Goal: Navigation & Orientation: Find specific page/section

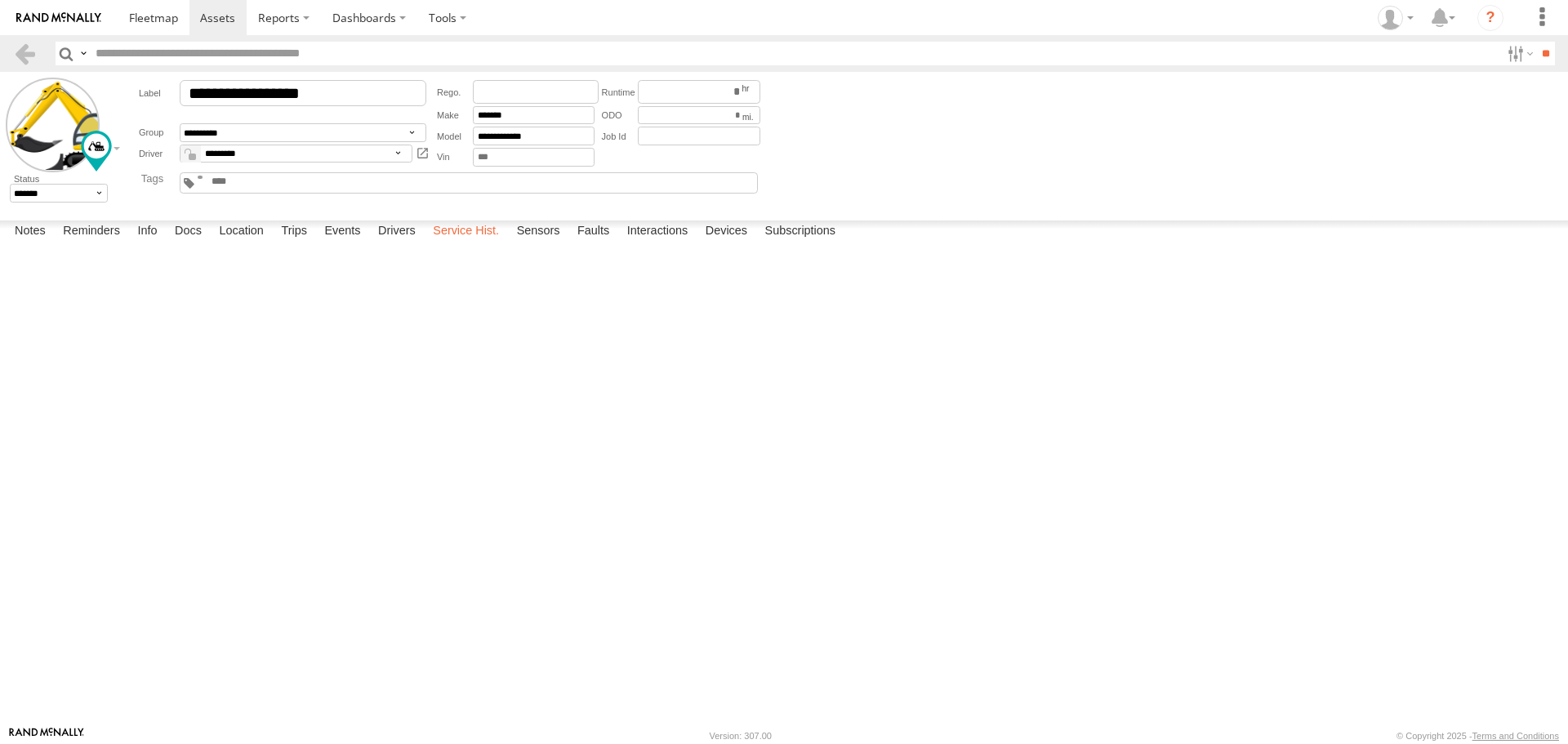
click at [477, 243] on label "Service Hist." at bounding box center [466, 232] width 82 height 23
click at [545, 243] on label "Sensors" at bounding box center [539, 232] width 60 height 23
click at [591, 243] on label "Faults" at bounding box center [593, 232] width 48 height 23
click at [738, 243] on label "Devices" at bounding box center [726, 232] width 58 height 23
click at [0, 0] on div at bounding box center [0, 0] width 0 height 0
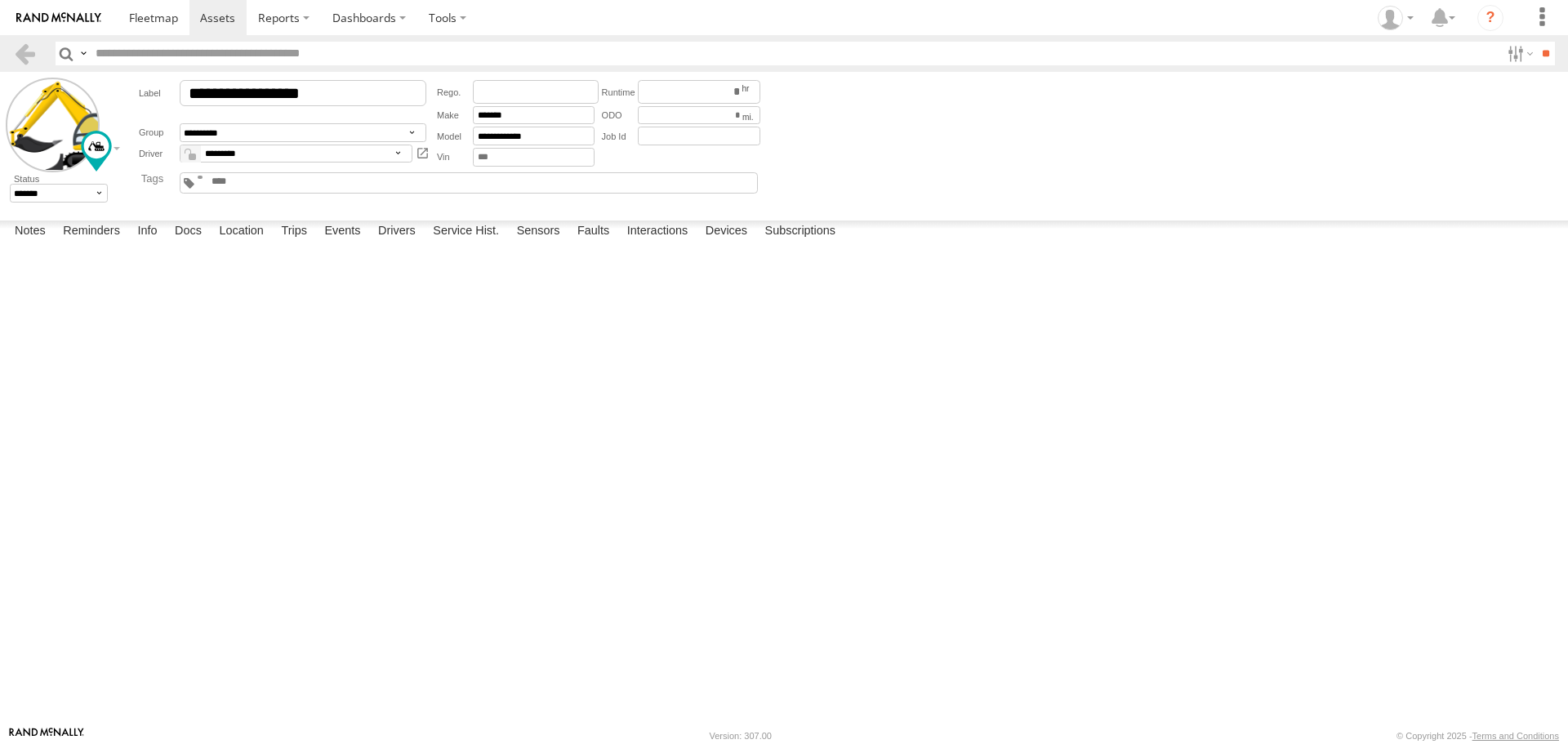
click at [0, 0] on div "Battery" at bounding box center [0, 0] width 0 height 0
click at [0, 0] on div at bounding box center [0, 0] width 0 height 0
click at [0, 0] on div "015910000677446" at bounding box center [0, 0] width 0 height 0
click at [150, 19] on span at bounding box center [153, 18] width 49 height 16
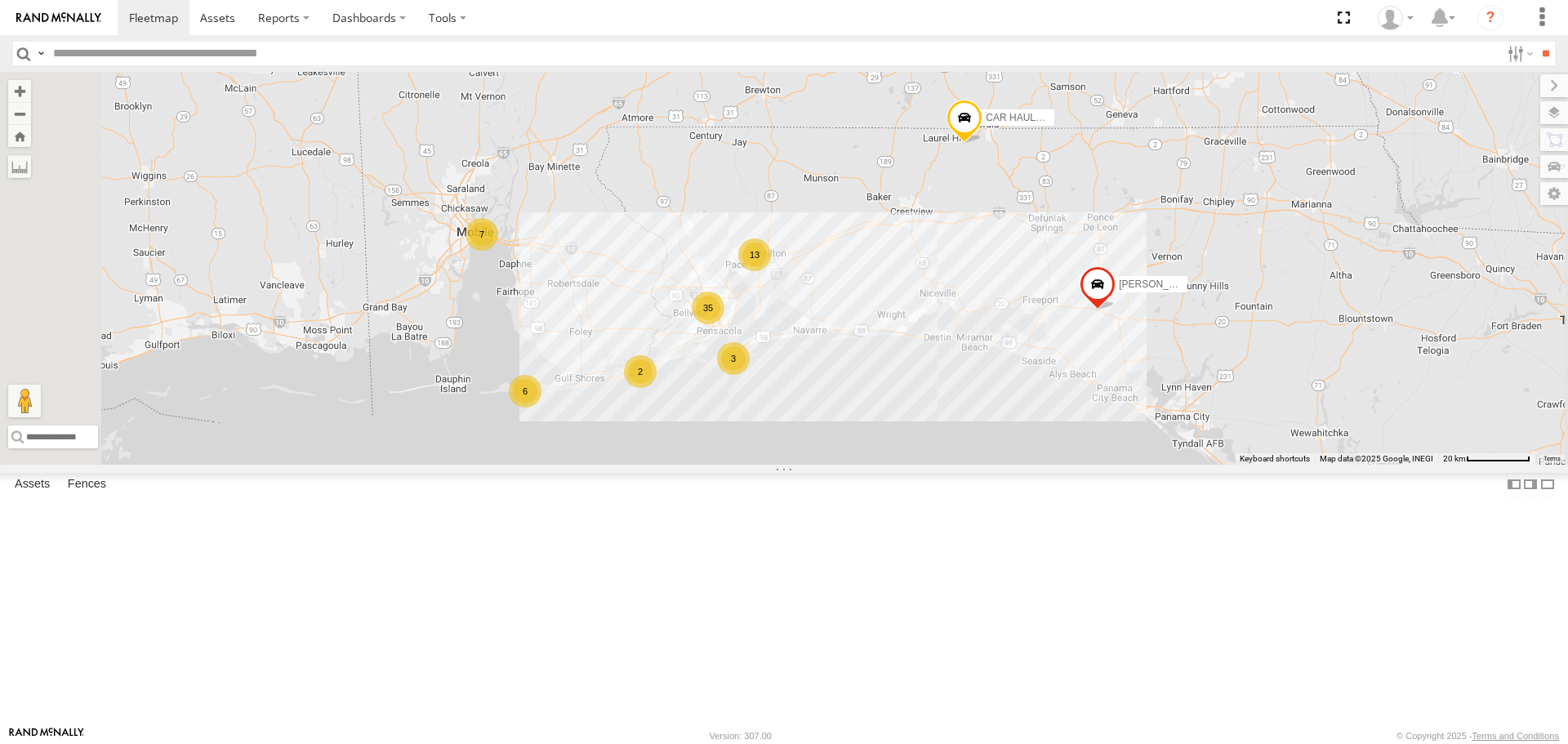
scroll to position [898, 0]
click at [0, 0] on link at bounding box center [0, 0] width 0 height 0
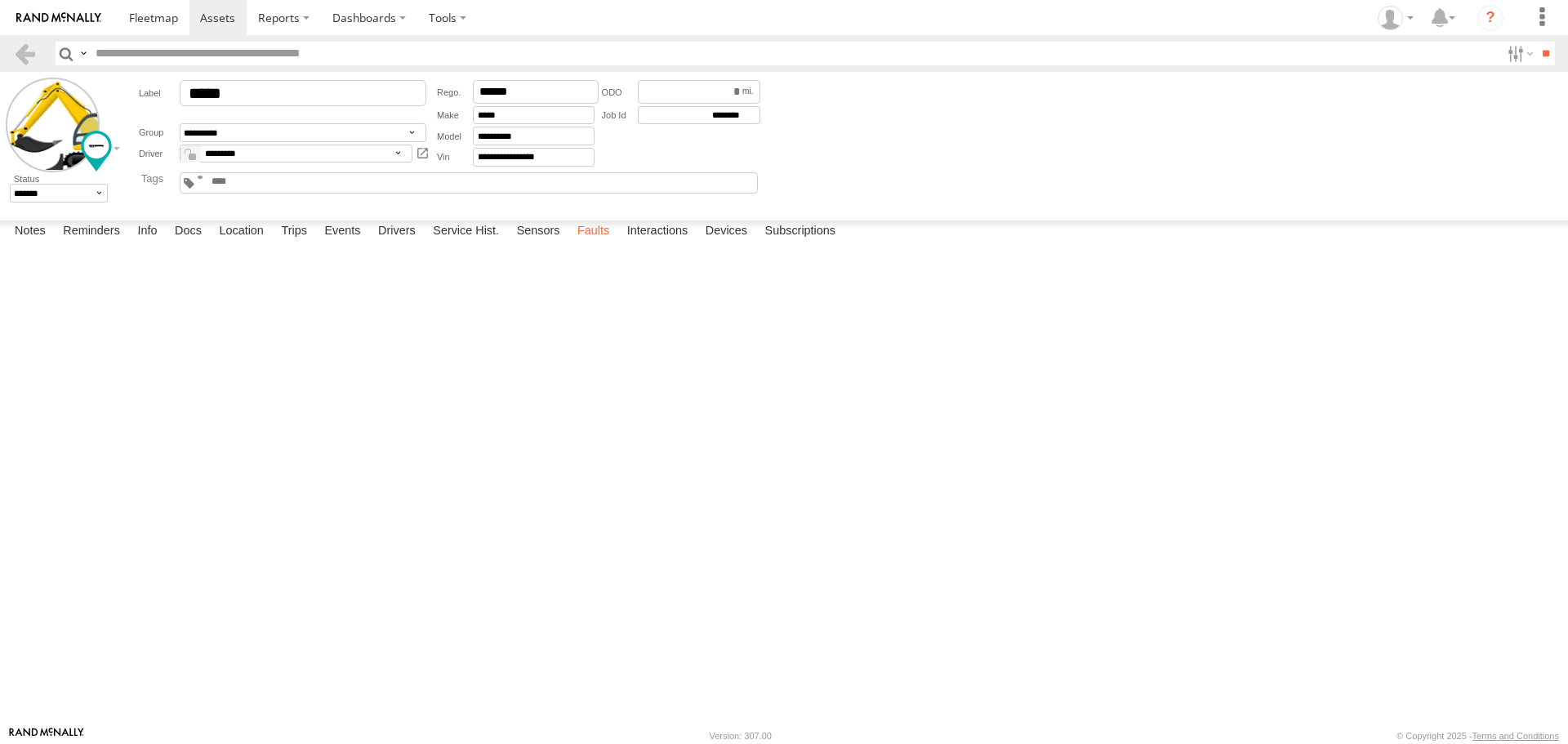
click at [594, 243] on label "Faults" at bounding box center [593, 232] width 48 height 23
click at [727, 243] on label "Devices" at bounding box center [726, 232] width 58 height 23
click at [155, 14] on span at bounding box center [153, 18] width 49 height 16
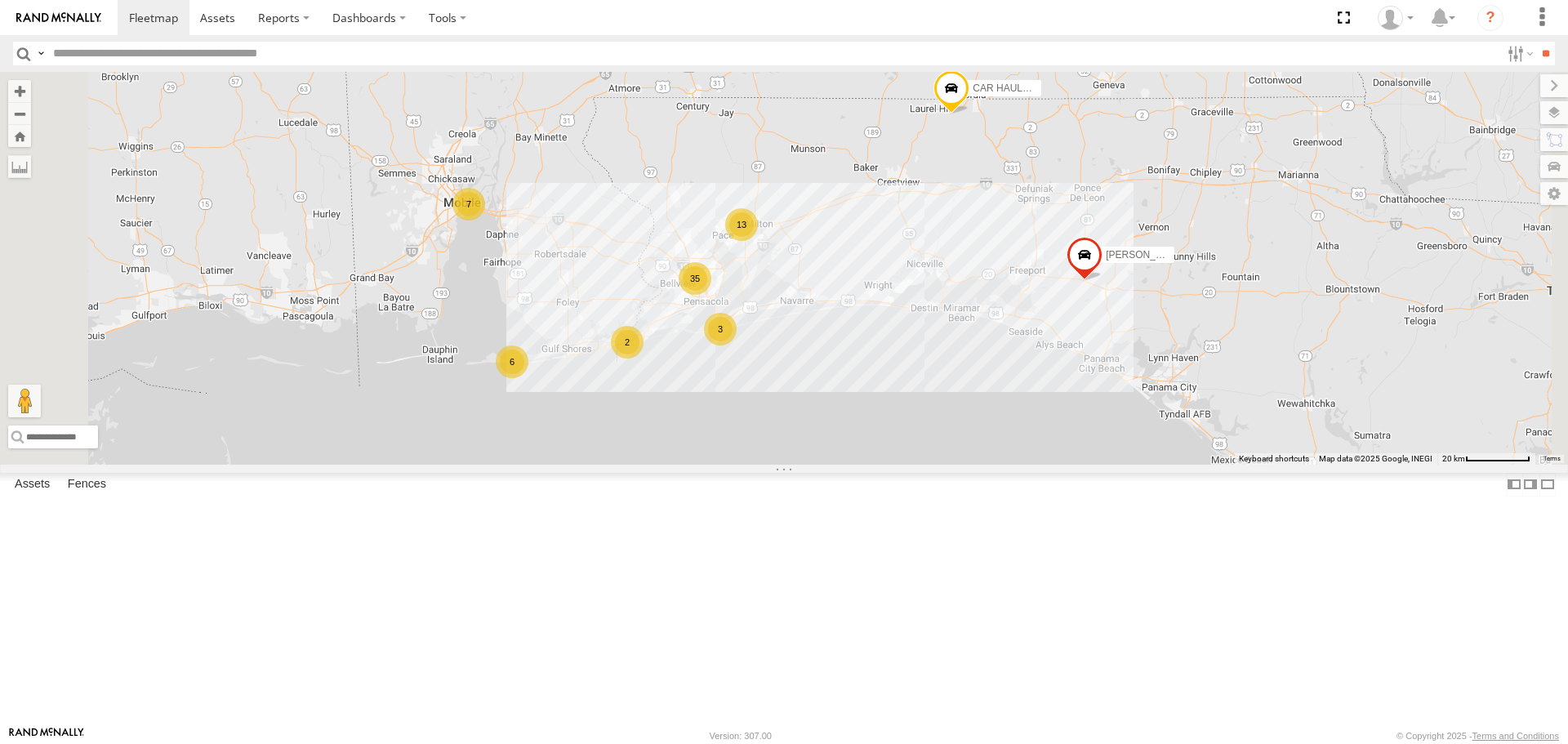
drag, startPoint x: 898, startPoint y: 562, endPoint x: 922, endPoint y: 409, distance: 154.9
click at [922, 409] on div "[PERSON_NAME] TRAILER 35 7 6 13 3 2" at bounding box center [784, 268] width 1568 height 392
